Goal: Information Seeking & Learning: Compare options

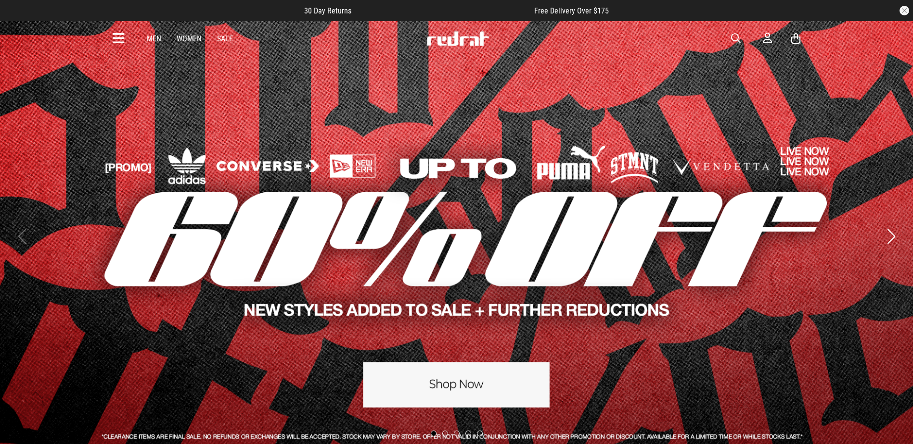
click at [120, 36] on icon at bounding box center [119, 39] width 12 height 16
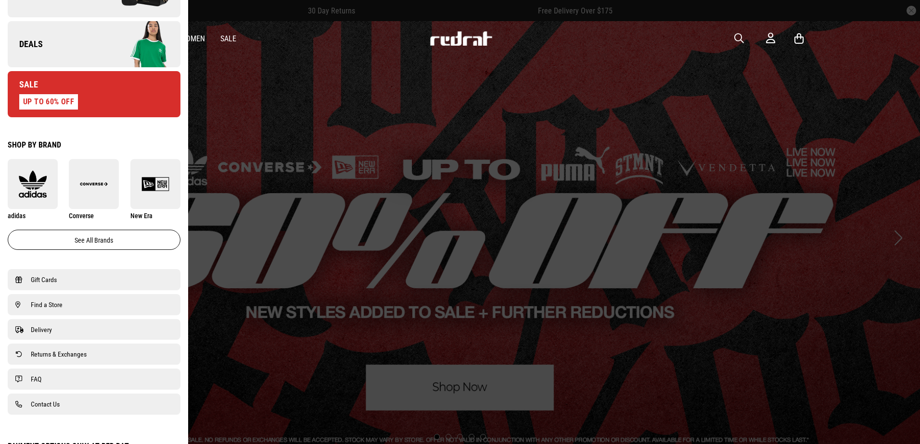
scroll to position [289, 0]
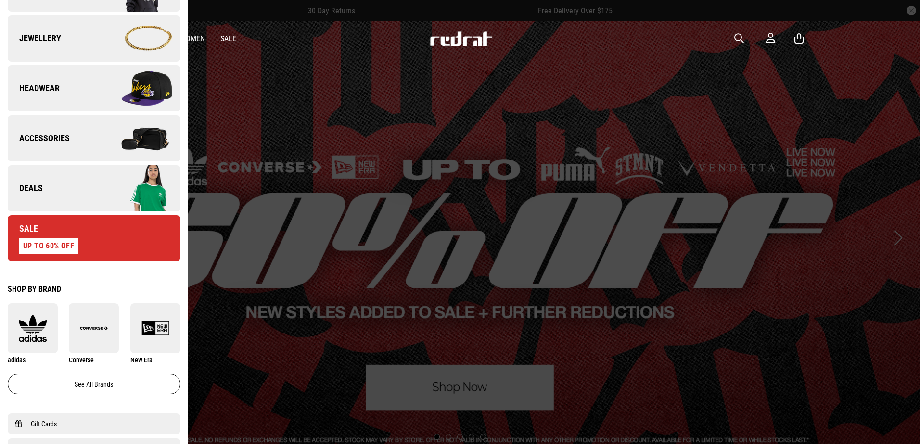
click at [43, 183] on link "Deals" at bounding box center [94, 188] width 173 height 46
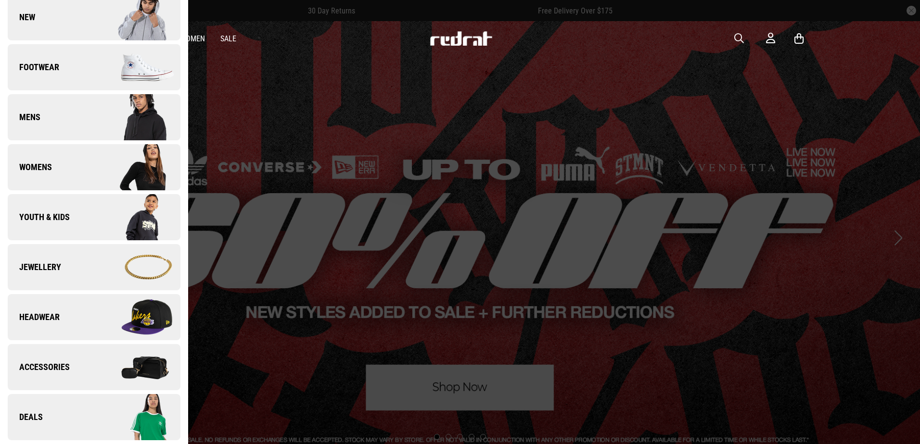
scroll to position [0, 0]
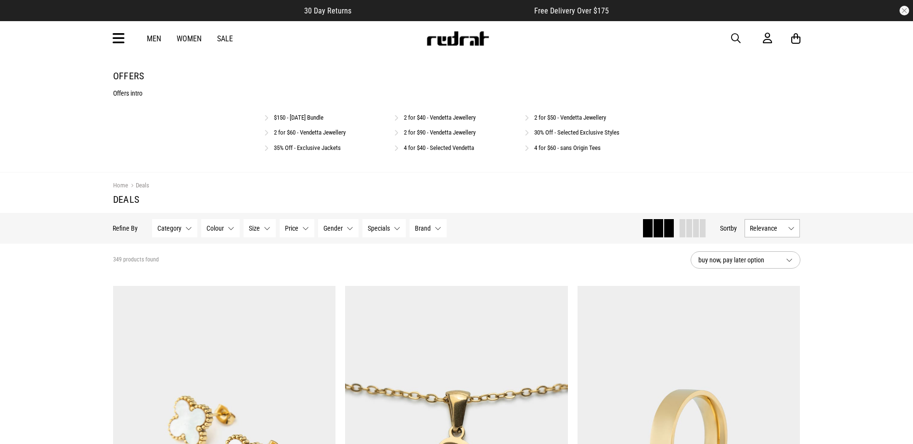
click at [323, 118] on link "$150 - [DATE] Bundle" at bounding box center [299, 117] width 50 height 7
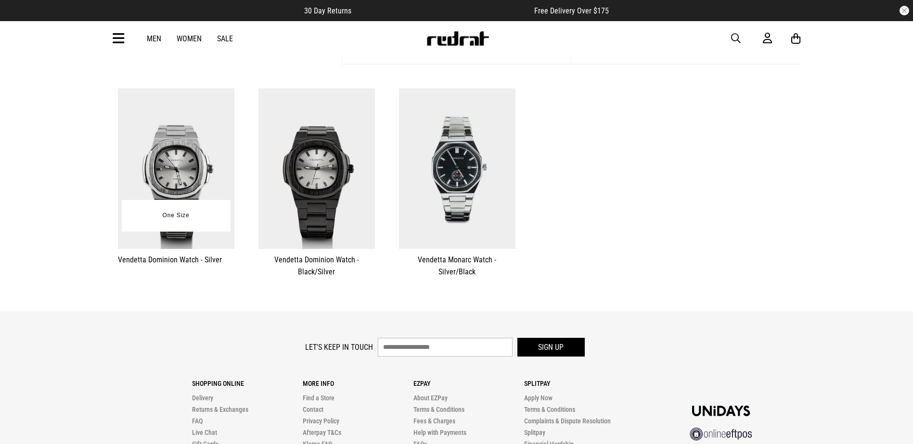
click at [187, 145] on img at bounding box center [176, 169] width 116 height 161
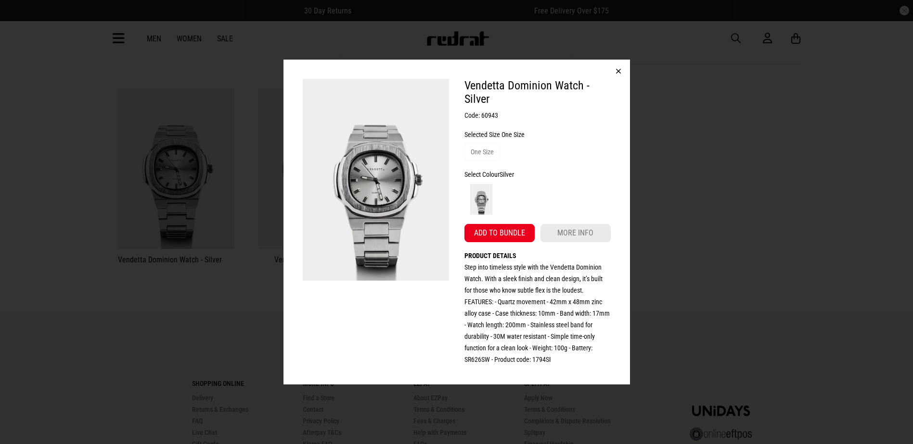
click at [490, 115] on h3 "Code: 60943" at bounding box center [537, 116] width 146 height 12
copy h3 "60943"
click at [615, 68] on button "button" at bounding box center [618, 71] width 23 height 23
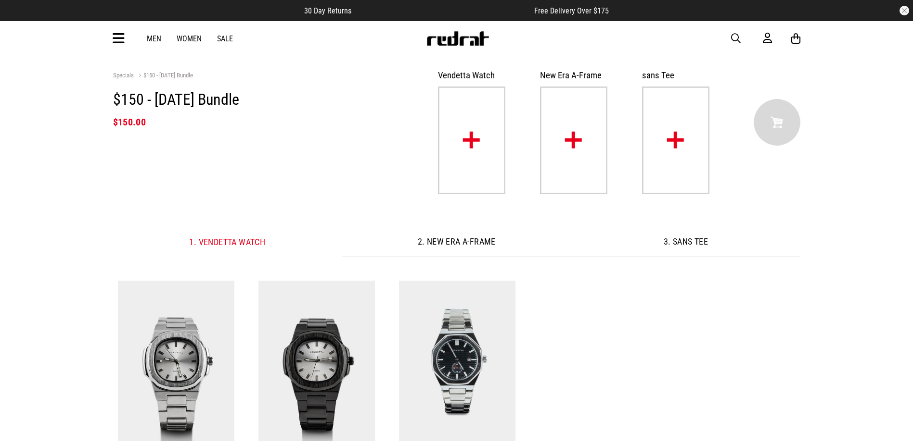
click at [461, 244] on button "2. New Era A-Frame" at bounding box center [456, 242] width 229 height 30
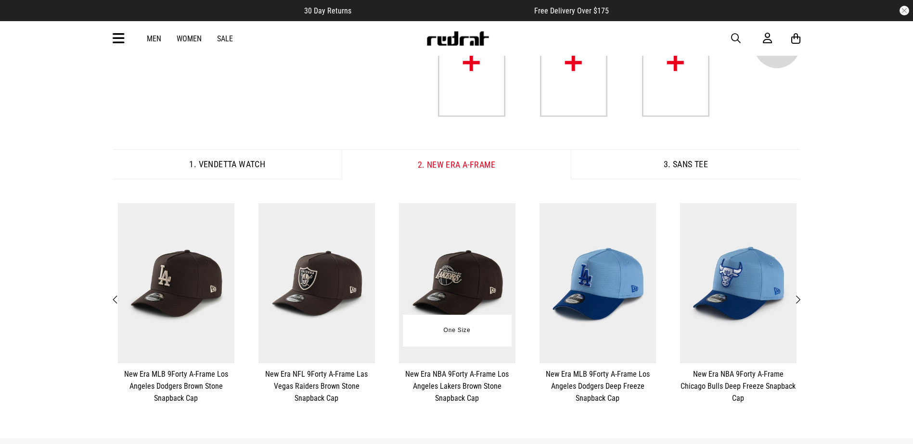
scroll to position [144, 0]
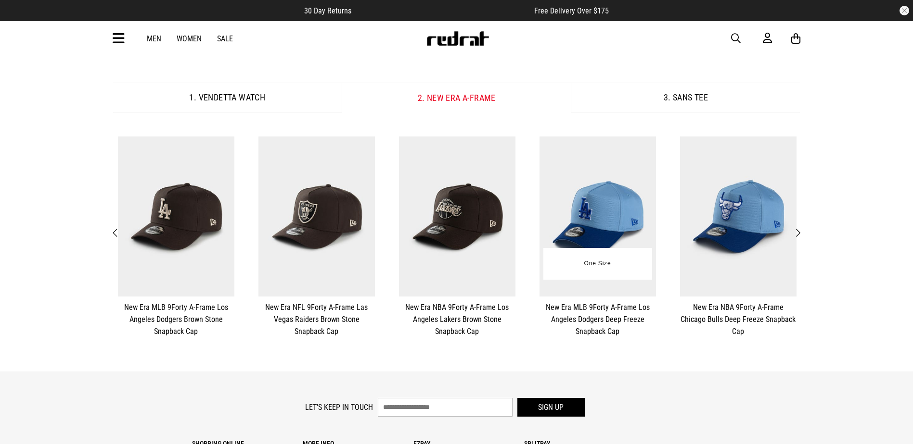
click at [596, 212] on img at bounding box center [597, 217] width 116 height 161
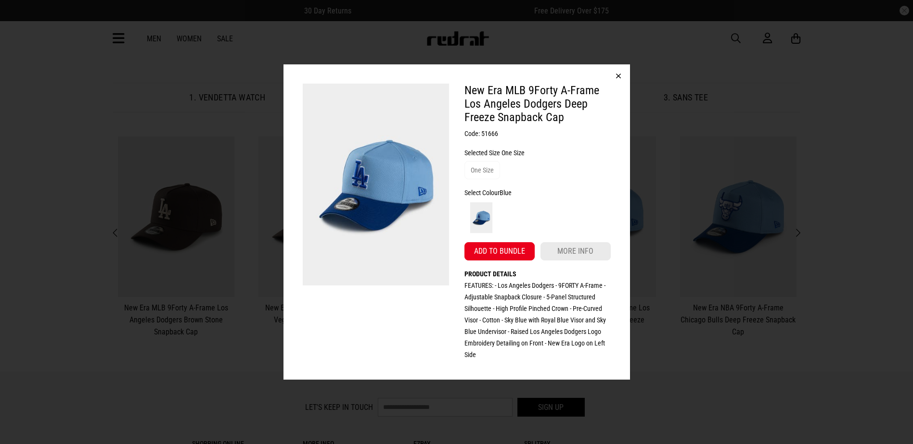
click at [489, 133] on h3 "Code: 51666" at bounding box center [537, 134] width 146 height 12
copy h3 "51666"
click at [621, 78] on button "button" at bounding box center [618, 75] width 23 height 23
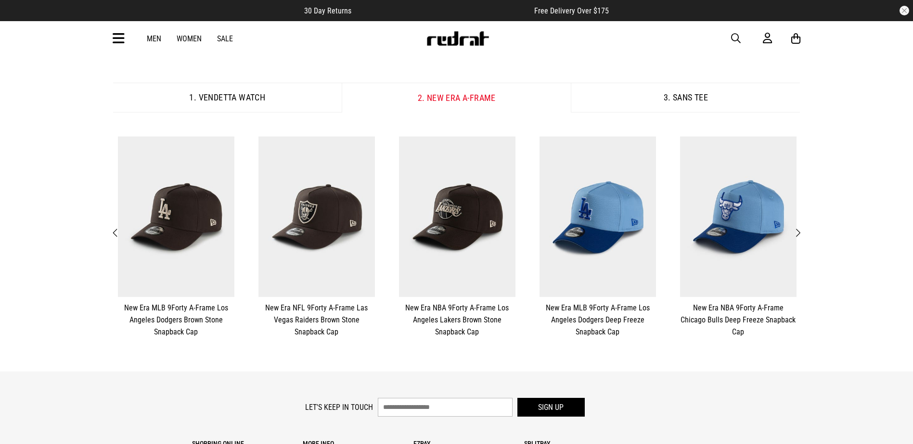
click at [654, 101] on button "3. sans Tee" at bounding box center [685, 98] width 229 height 30
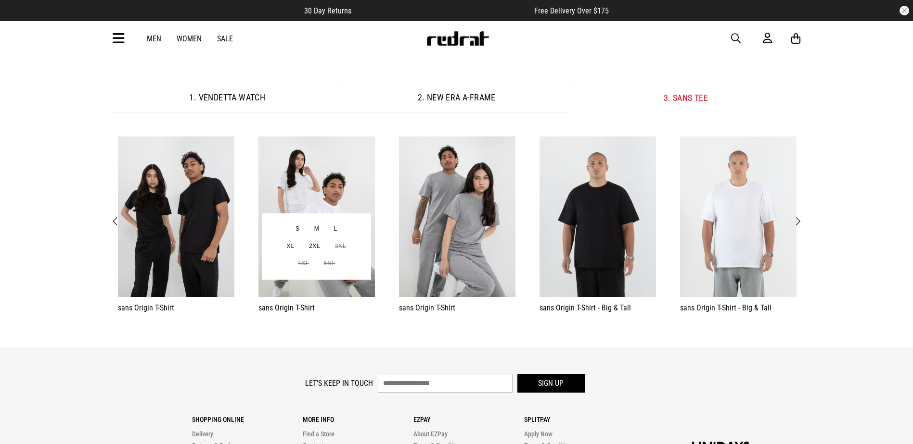
click at [308, 180] on img at bounding box center [316, 217] width 116 height 161
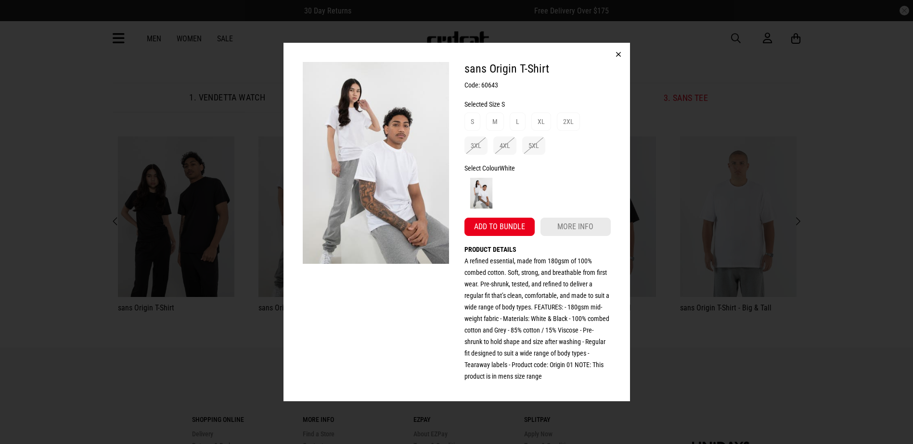
click at [490, 82] on h3 "Code: 60643" at bounding box center [537, 85] width 146 height 12
copy h3 "60643"
click at [614, 53] on button "button" at bounding box center [618, 54] width 23 height 23
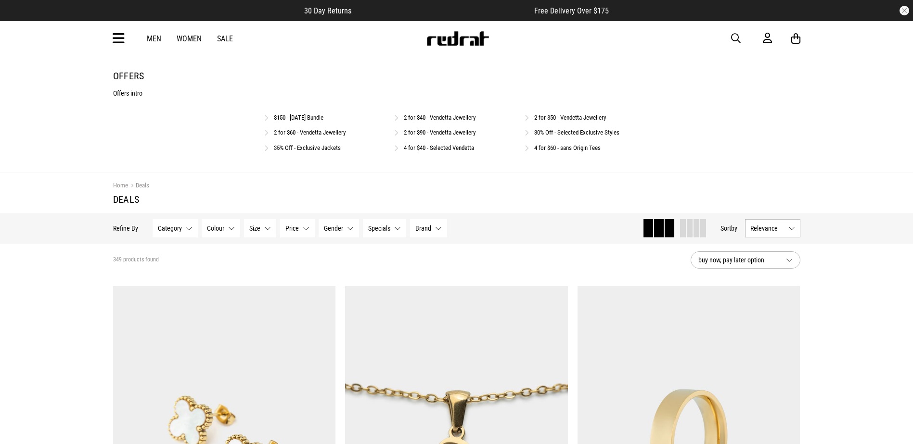
click at [592, 131] on link "30% Off - Selected Exclusive Styles" at bounding box center [576, 132] width 85 height 7
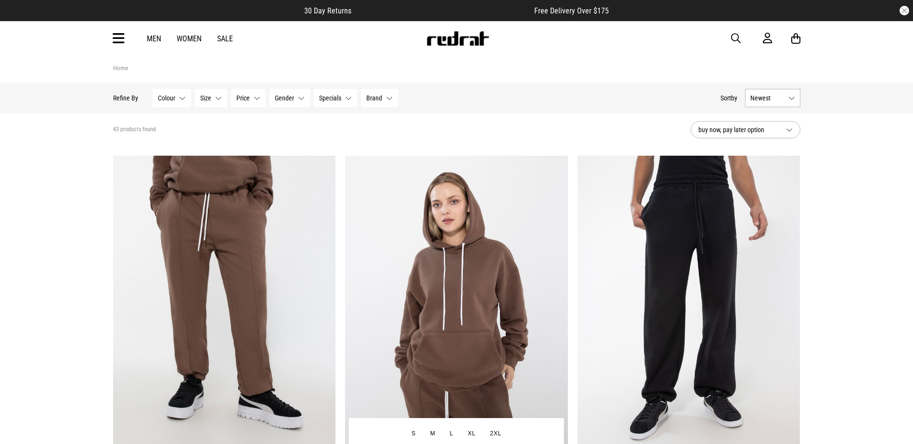
click at [475, 235] on img at bounding box center [456, 312] width 223 height 312
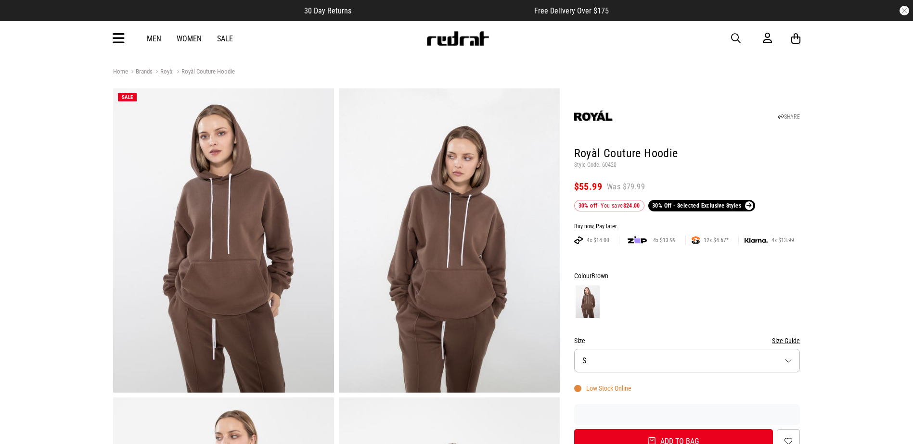
click at [609, 165] on p "Style Code: 60420" at bounding box center [687, 166] width 226 height 8
copy p "60420"
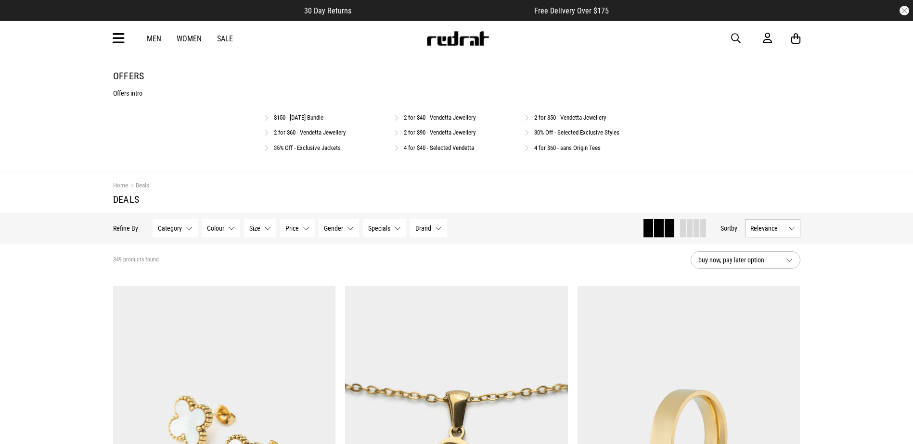
click at [310, 148] on link "35% Off - Exclusive Jackets" at bounding box center [307, 147] width 67 height 7
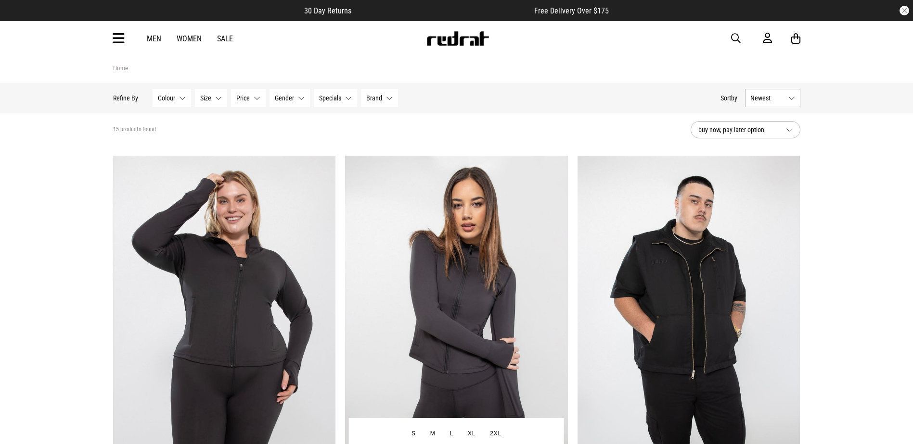
click at [493, 209] on img at bounding box center [456, 312] width 223 height 312
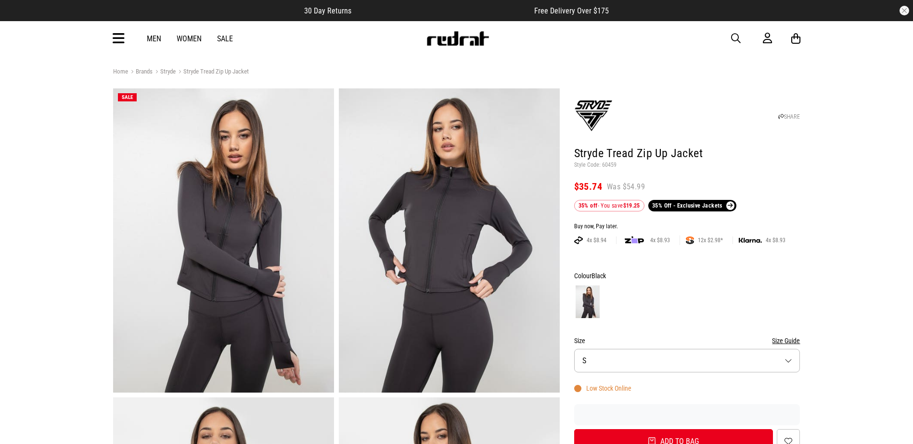
click at [610, 163] on p "Style Code: 60459" at bounding box center [687, 166] width 226 height 8
copy p "60459"
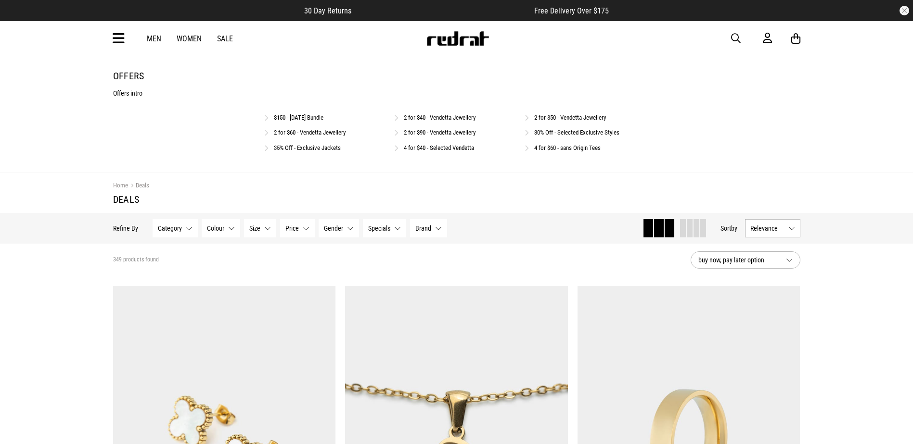
click at [569, 150] on link "4 for $60 - sans Origin Tees" at bounding box center [567, 147] width 66 height 7
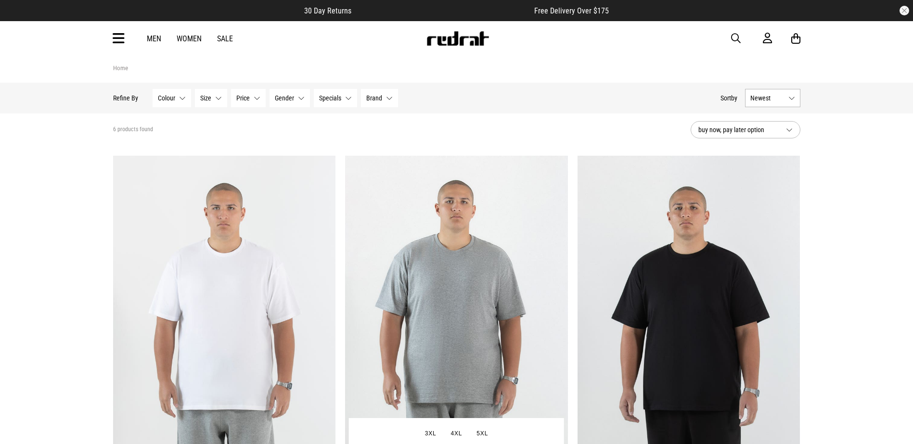
click at [464, 198] on img at bounding box center [456, 312] width 223 height 312
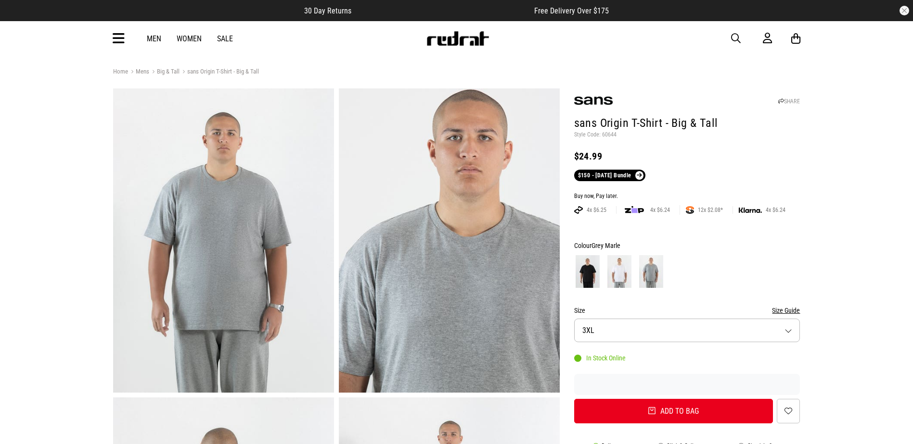
click at [608, 135] on p "Style Code: 60644" at bounding box center [687, 135] width 226 height 8
copy p "60644"
click at [735, 34] on span "button" at bounding box center [736, 39] width 10 height 12
click at [311, 34] on input "search" at bounding box center [431, 38] width 289 height 19
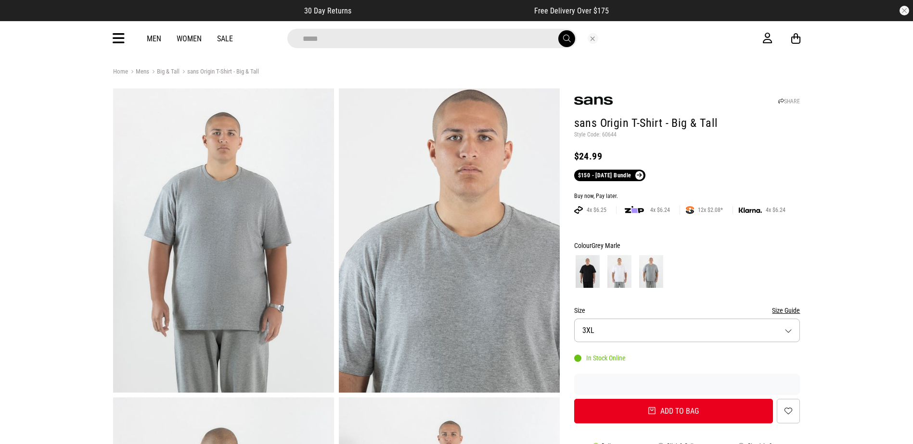
type input "*****"
click at [558, 30] on button "submit" at bounding box center [566, 38] width 17 height 17
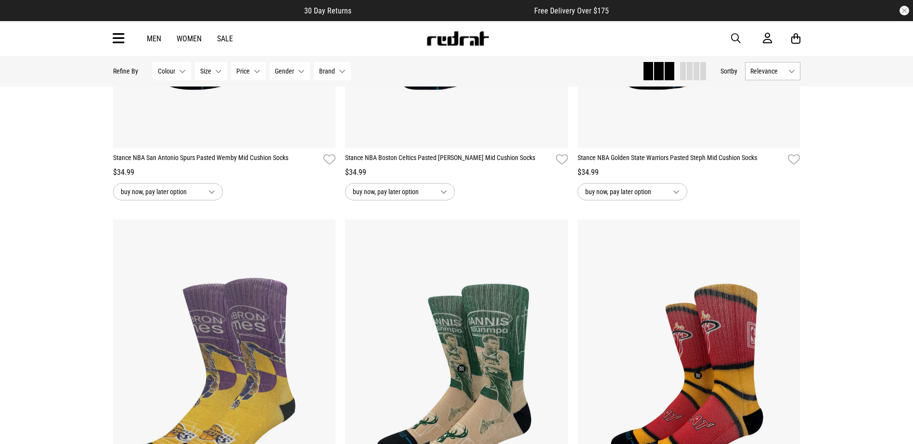
scroll to position [390, 0]
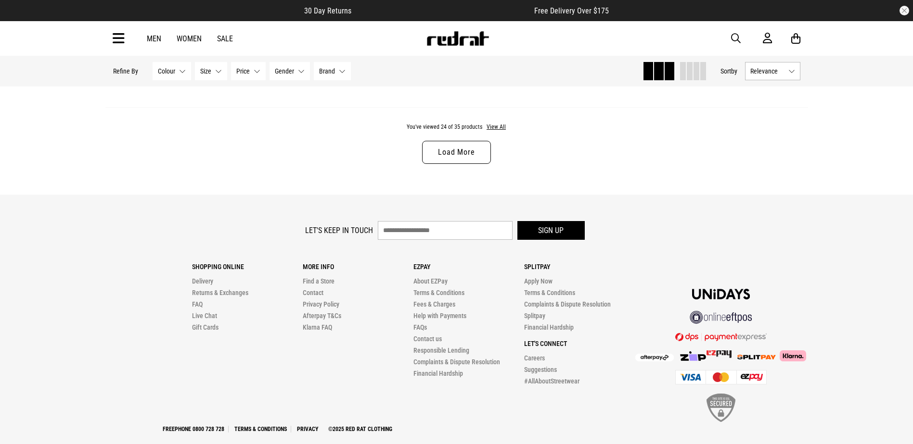
click at [464, 157] on link "Load More" at bounding box center [456, 152] width 68 height 23
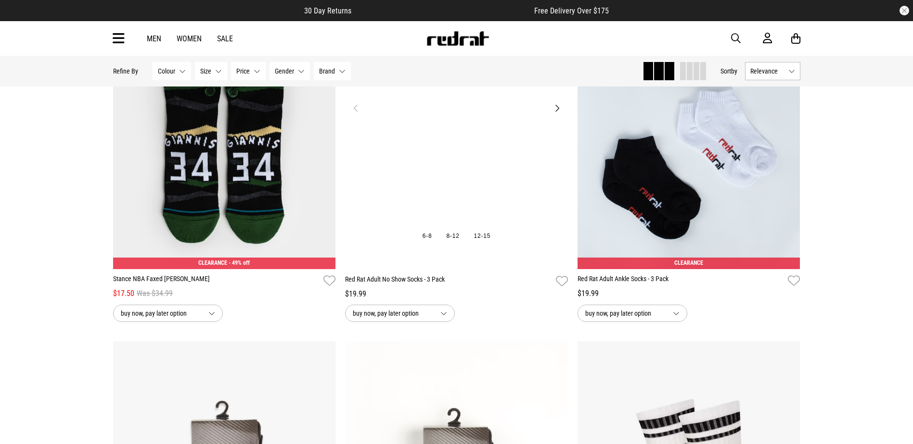
scroll to position [3571, 0]
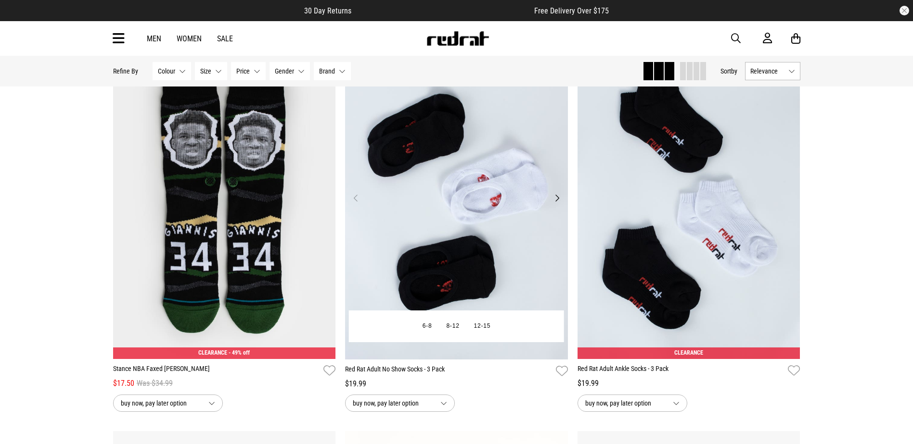
click at [453, 226] on img at bounding box center [456, 204] width 223 height 312
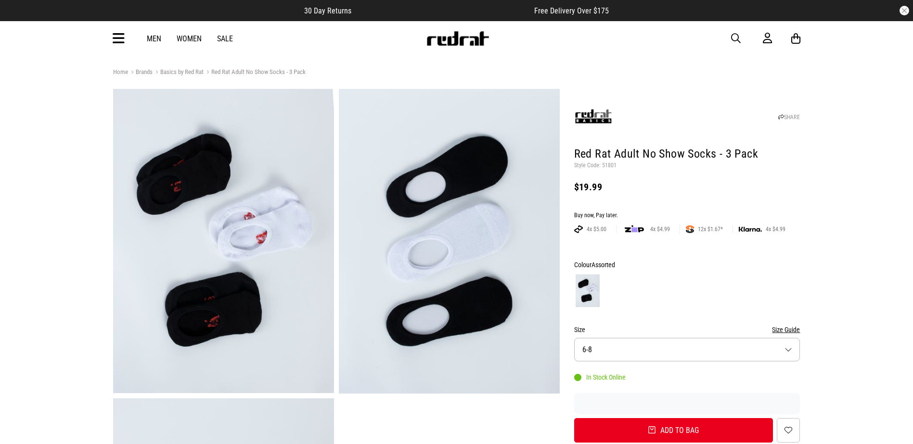
click at [609, 167] on p "Style Code: 51801" at bounding box center [687, 166] width 226 height 8
copy p "51801"
